Goal: Book appointment/travel/reservation

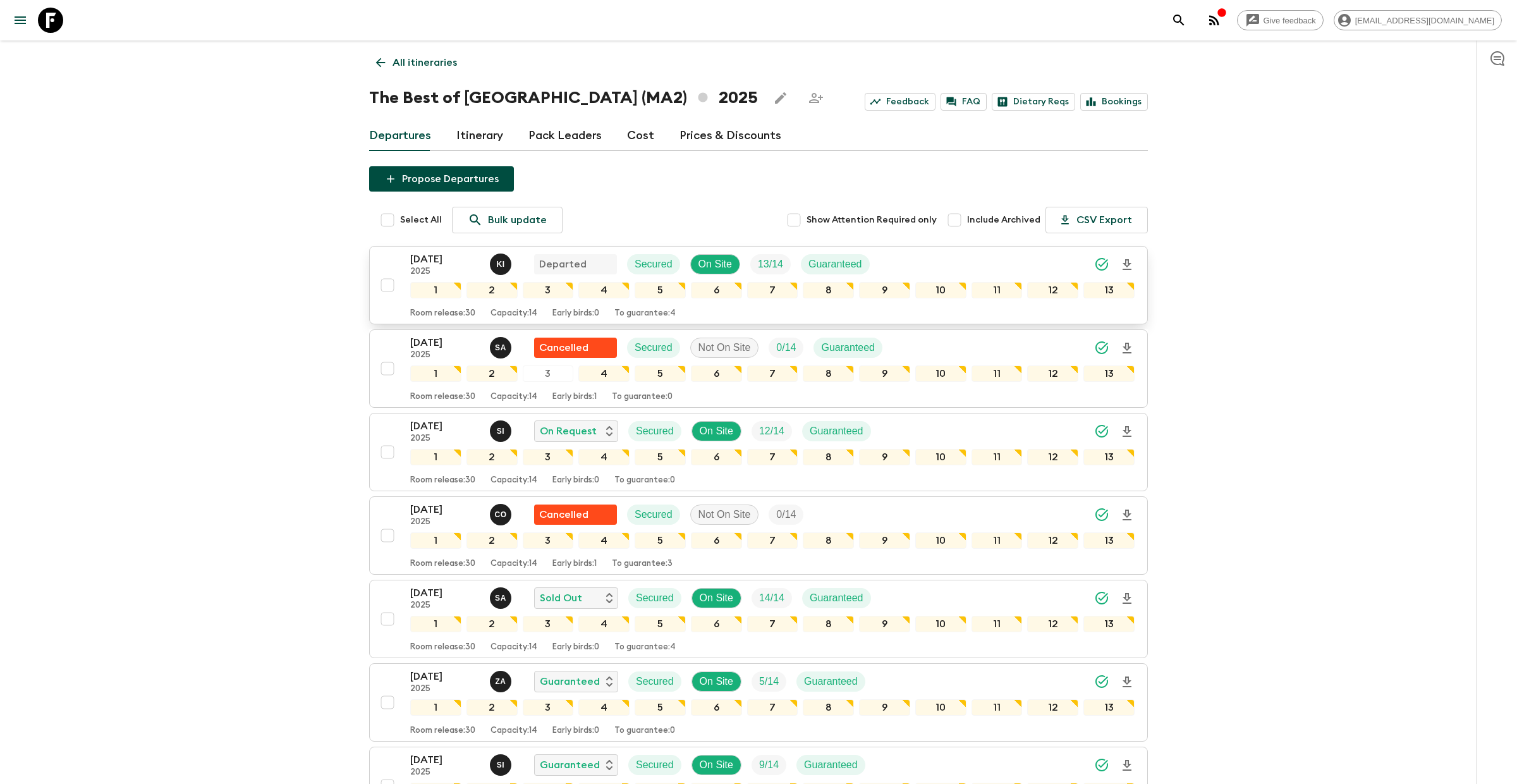
scroll to position [27, 0]
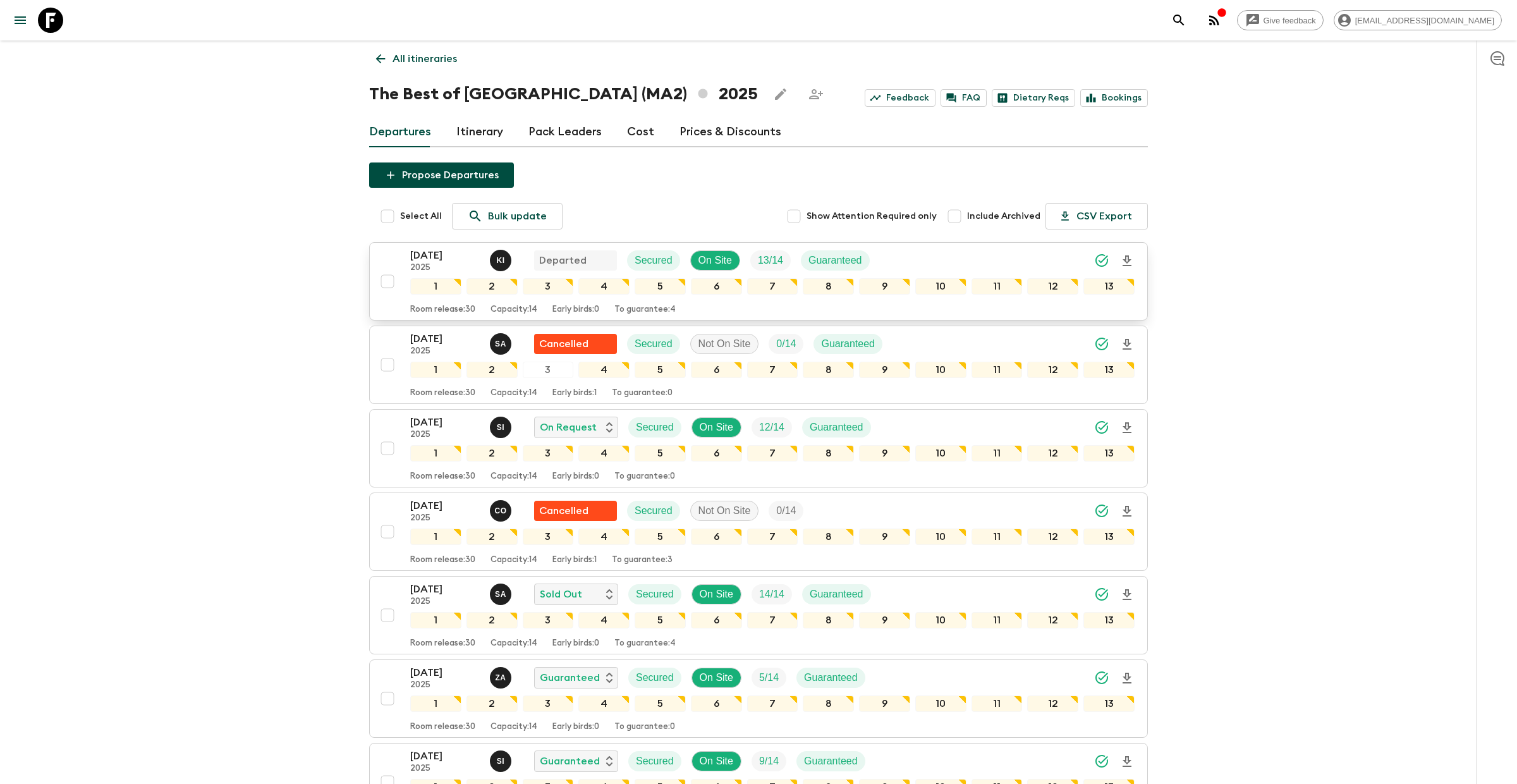
click at [436, 251] on p "[DATE]" at bounding box center [445, 255] width 69 height 15
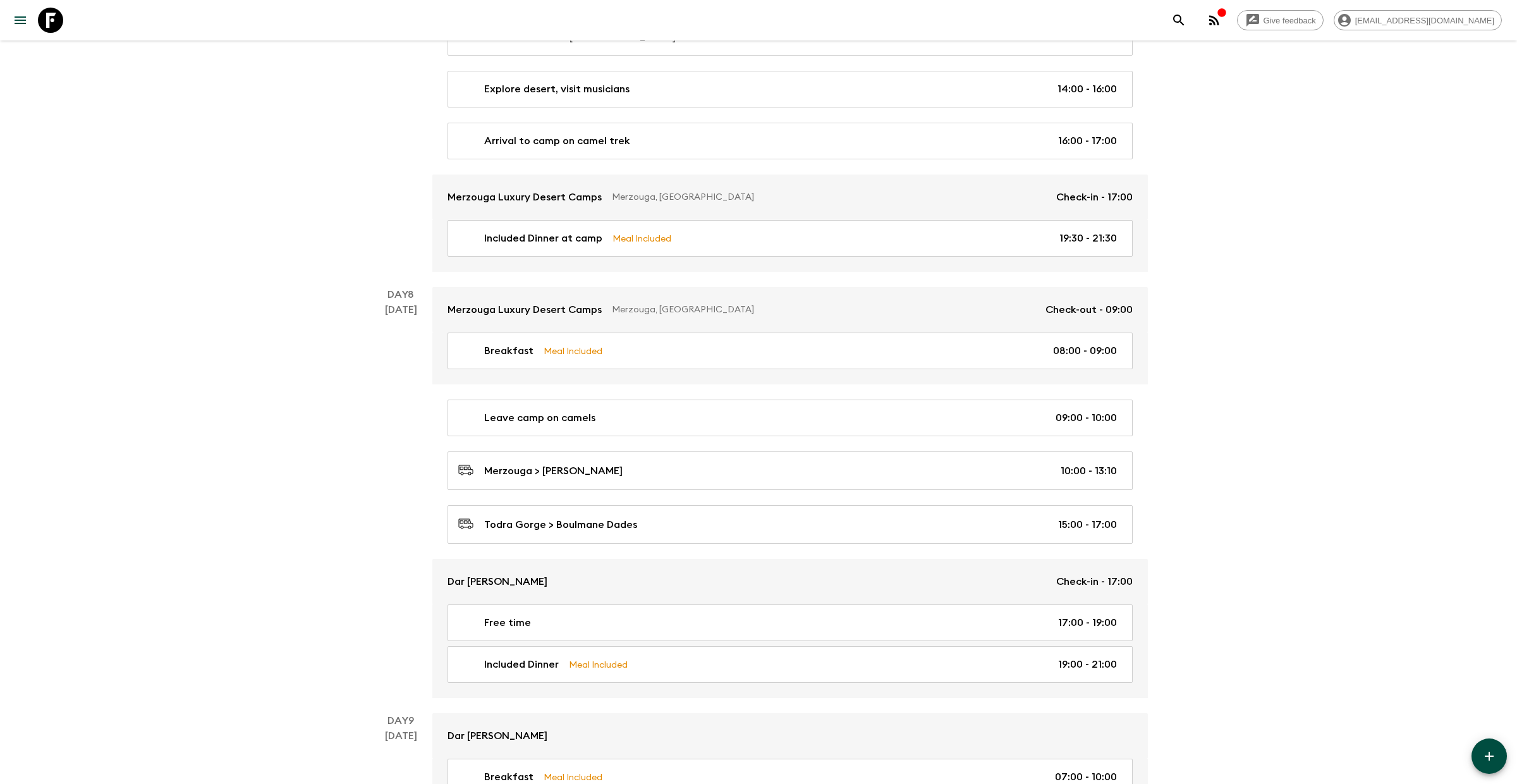
scroll to position [2202, 0]
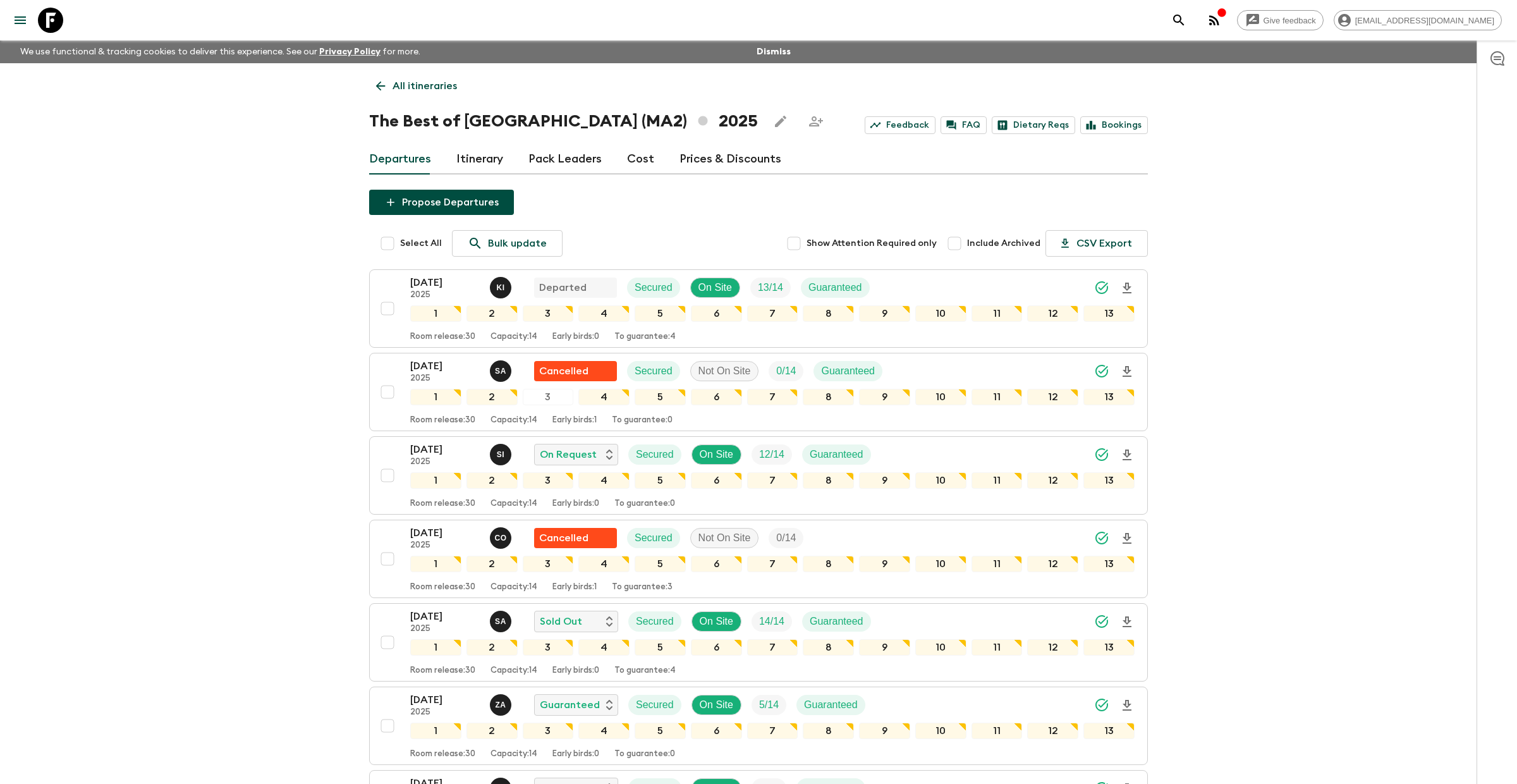
click at [958, 244] on input "Include Archived" at bounding box center [955, 244] width 25 height 25
checkbox input "true"
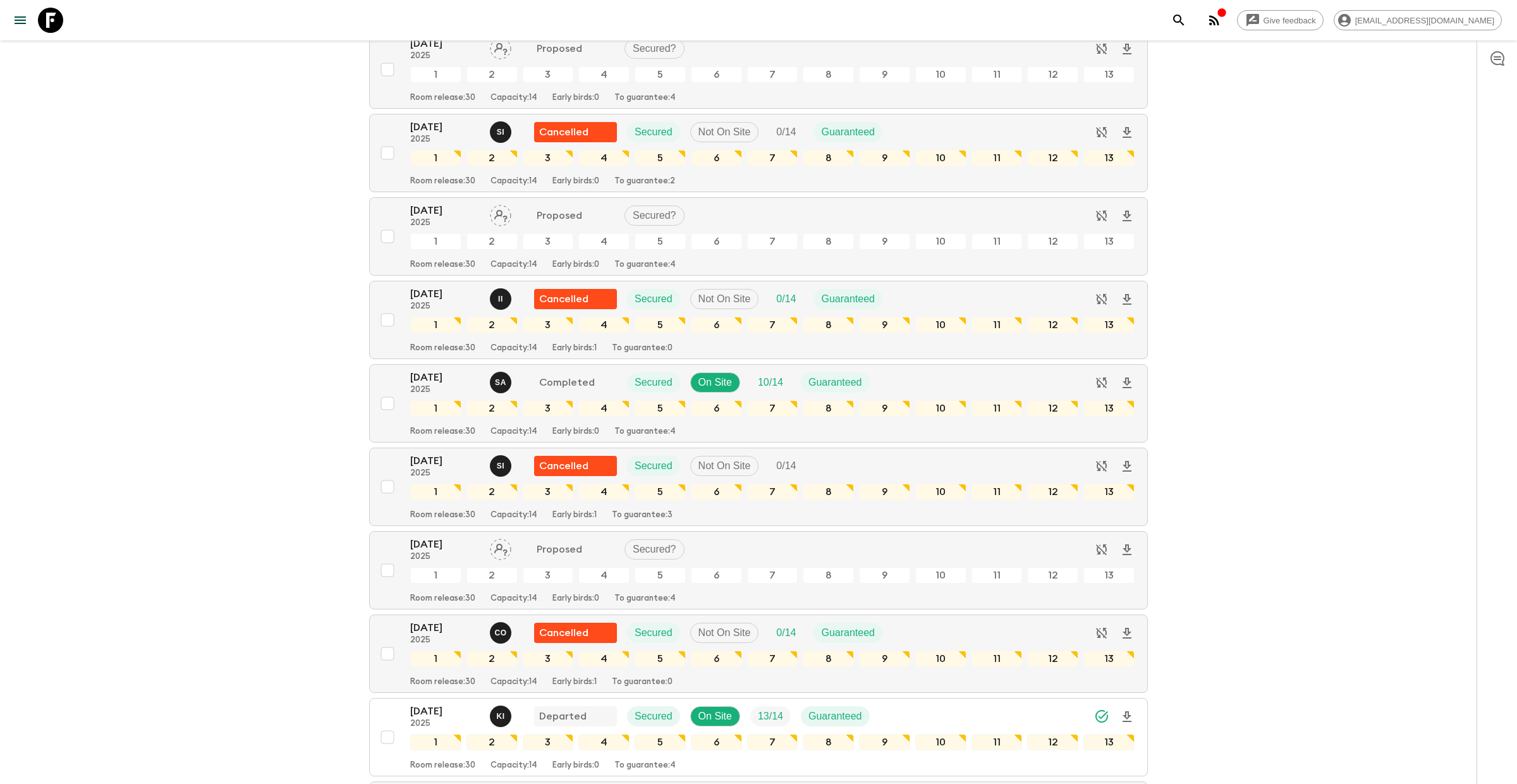
scroll to position [1663, 0]
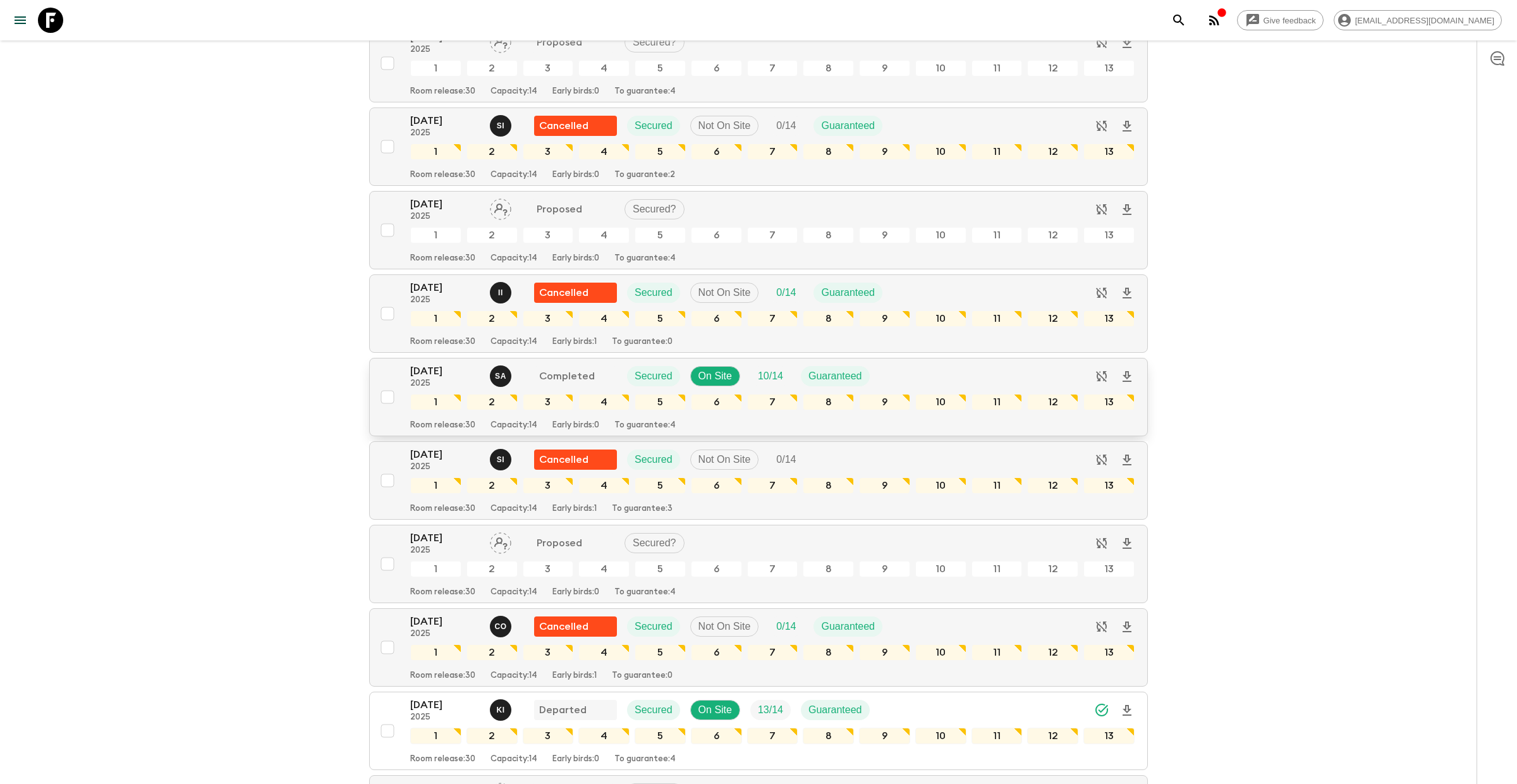
click at [444, 379] on p "[DATE]" at bounding box center [445, 371] width 69 height 15
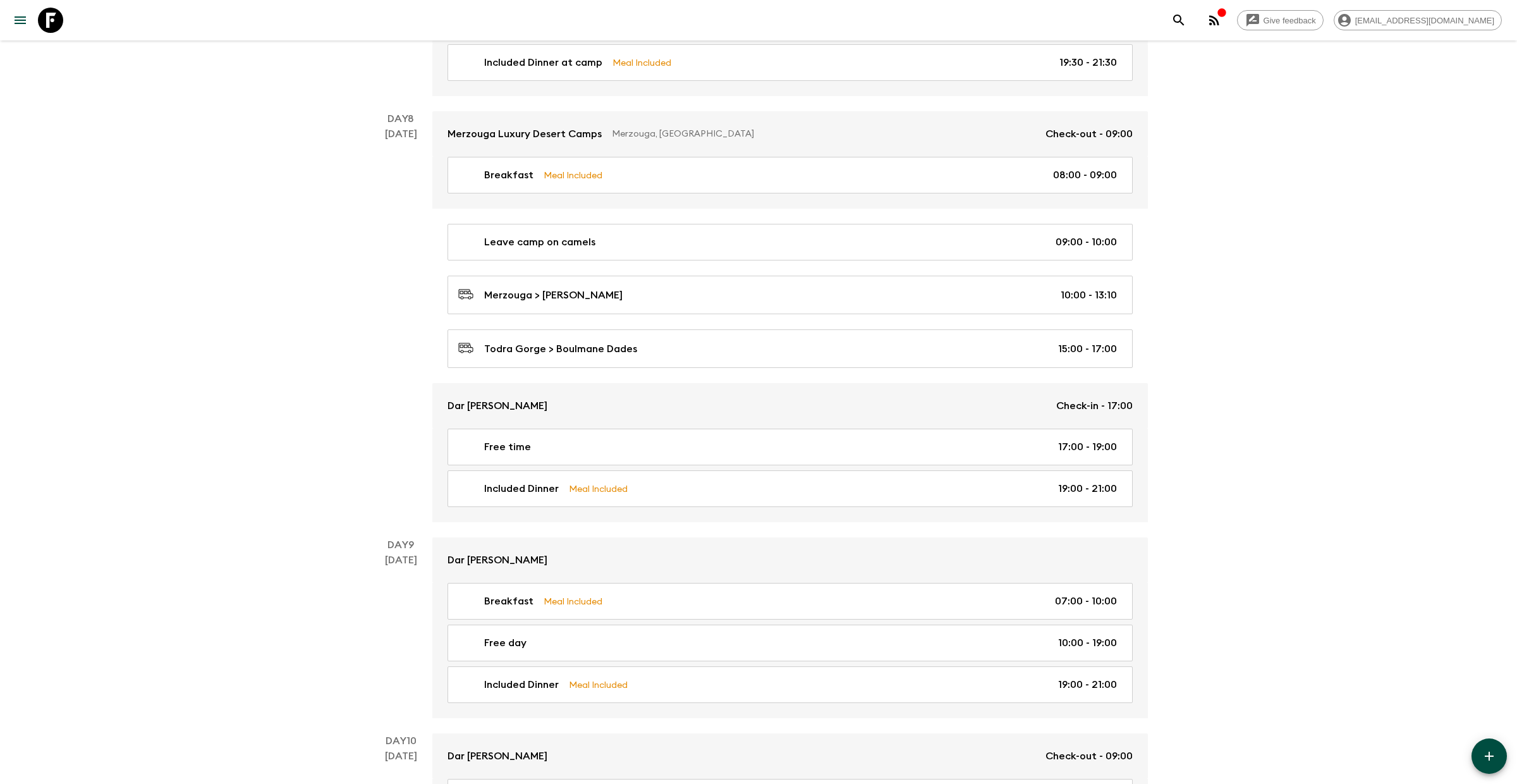
scroll to position [2406, 0]
